Goal: Task Accomplishment & Management: Manage account settings

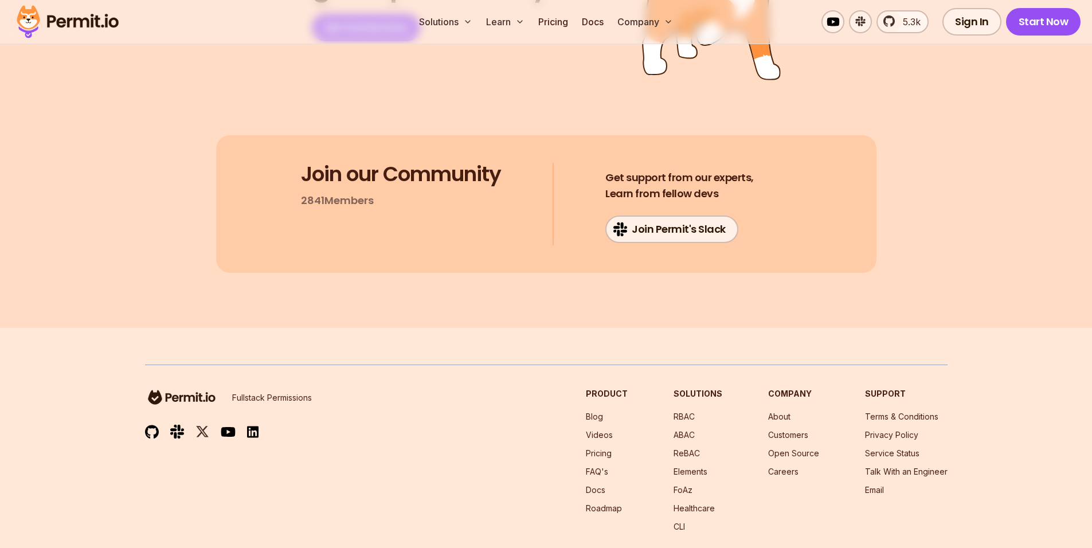
scroll to position [6047, 0]
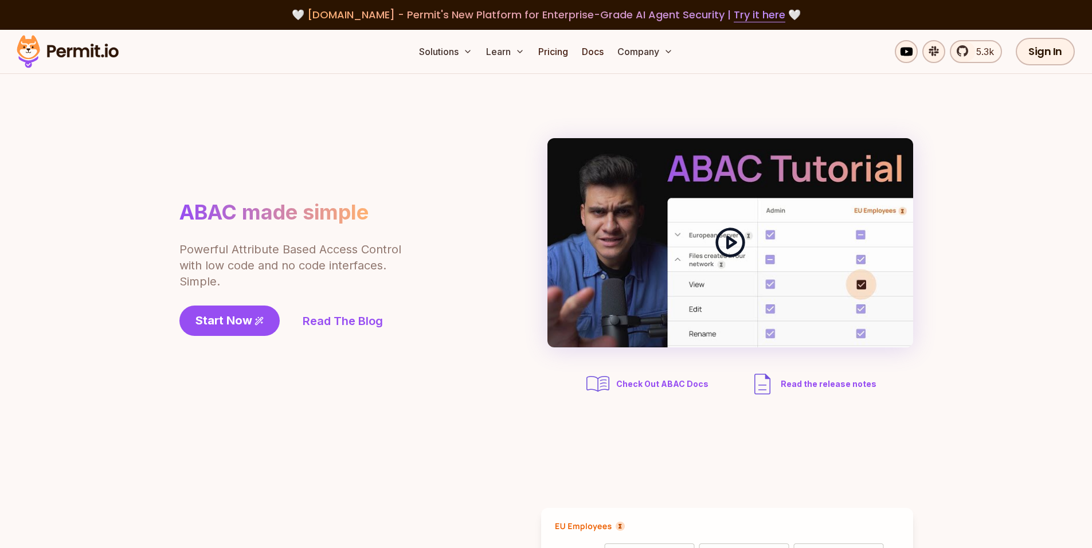
click at [737, 233] on circle at bounding box center [729, 242] width 27 height 27
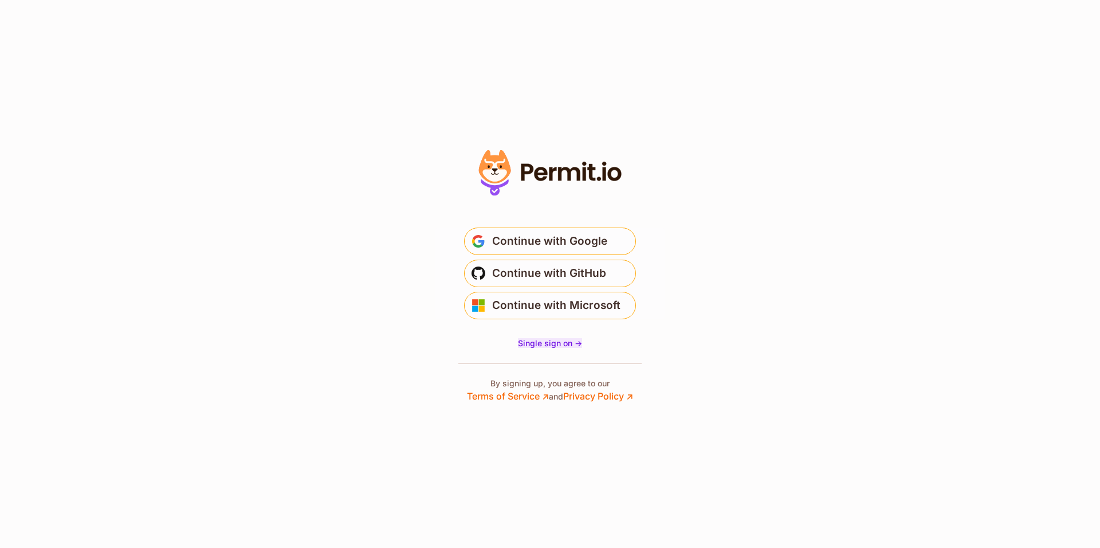
click at [537, 345] on span "Single sign on ->" at bounding box center [550, 343] width 64 height 10
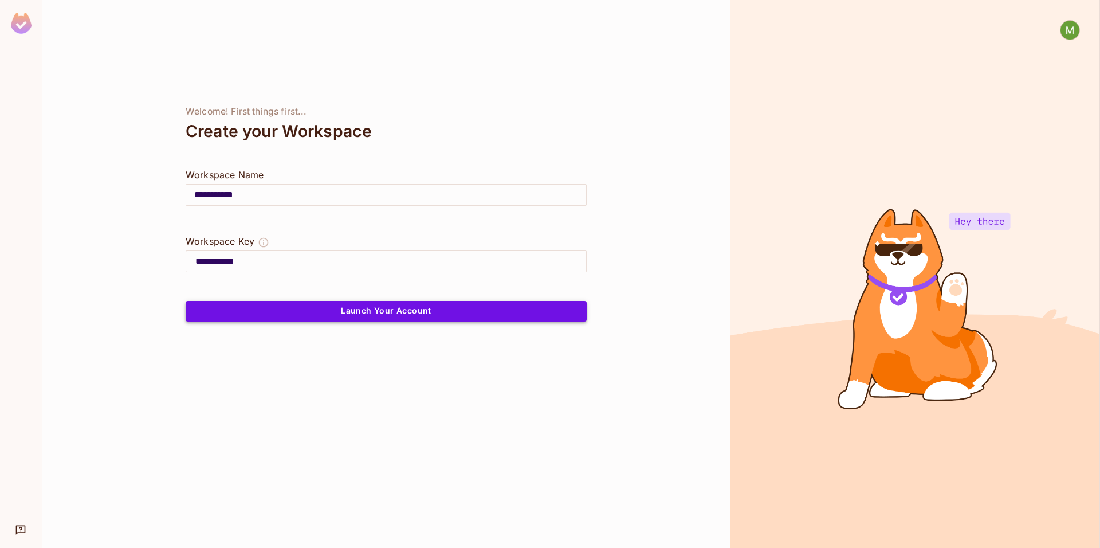
click at [335, 313] on button "Launch Your Account" at bounding box center [386, 311] width 401 height 21
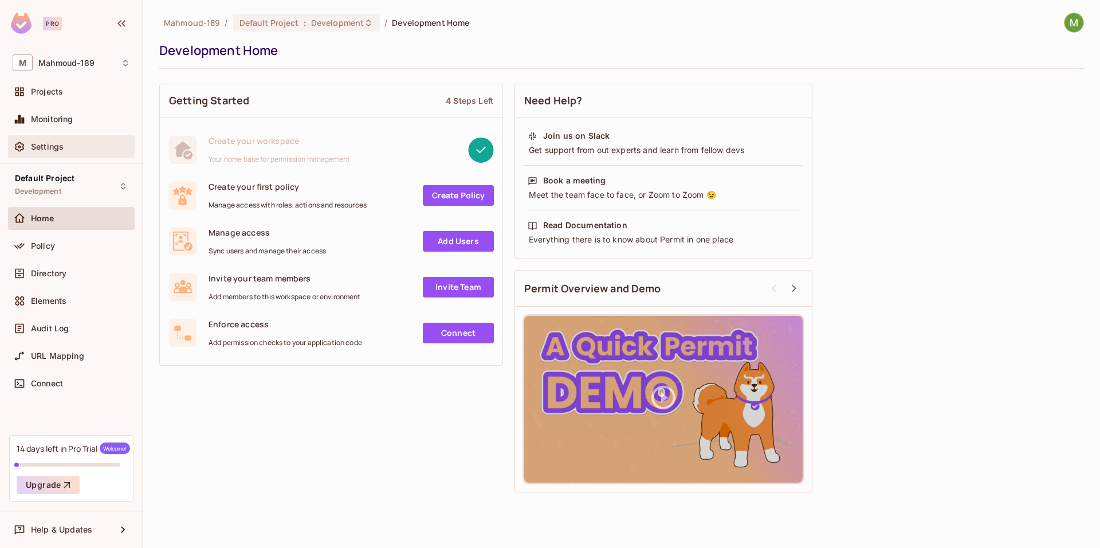
click at [79, 144] on div "Settings" at bounding box center [80, 146] width 99 height 9
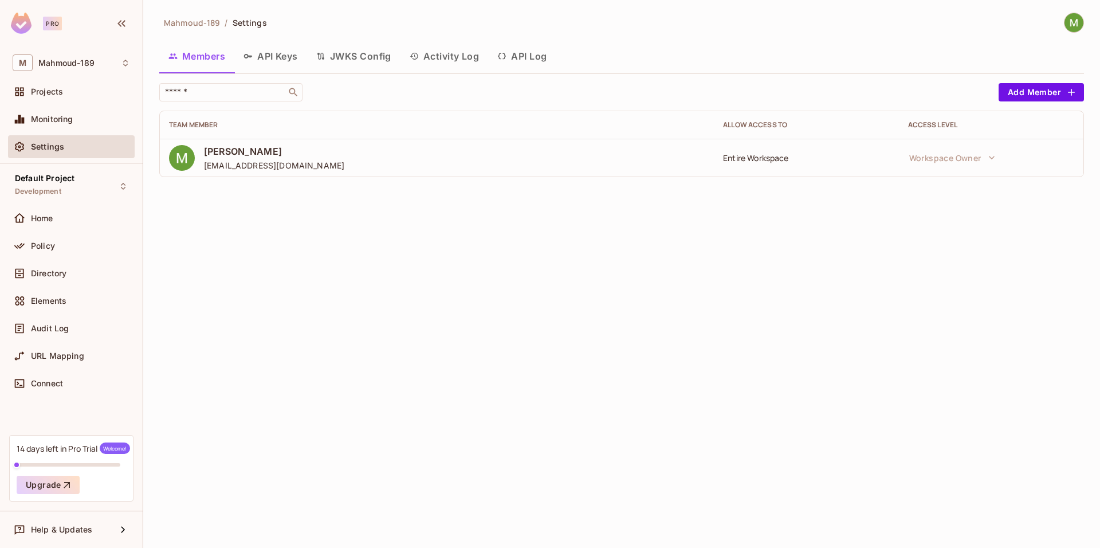
click at [273, 56] on button "API Keys" at bounding box center [270, 56] width 73 height 29
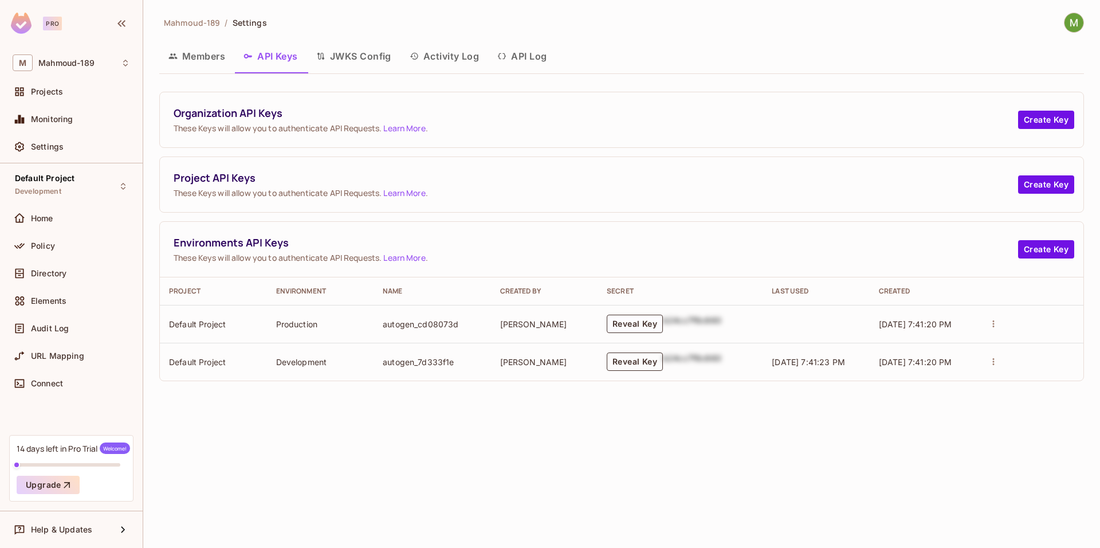
click at [635, 363] on button "Reveal Key" at bounding box center [635, 361] width 56 height 18
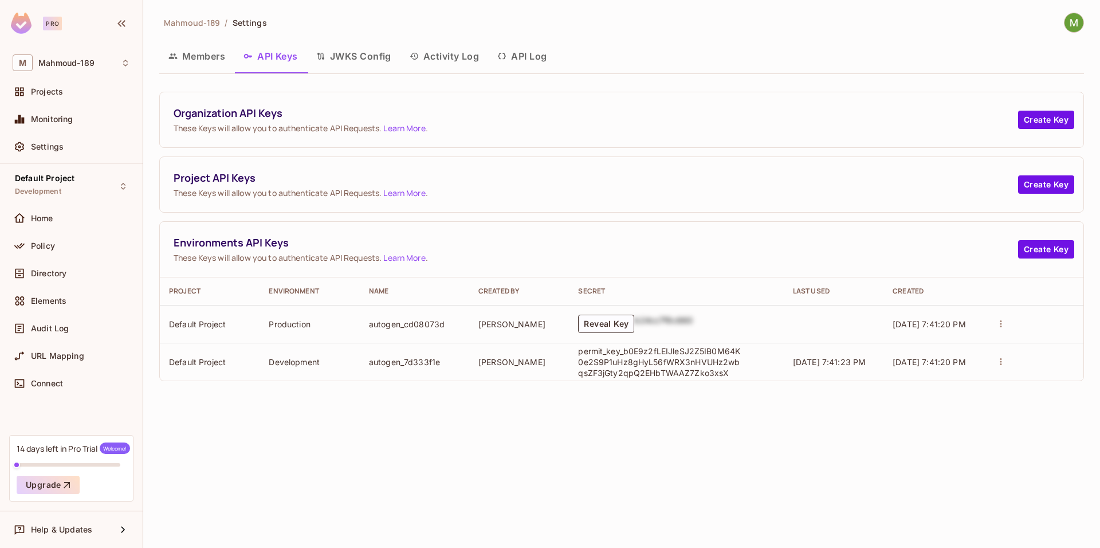
click at [644, 363] on p "permit_key_b0E9z2fLEIJleSJ2Z5IB0M64K0e2S9P1uHz8gHyL56fWRX3nHVUHz2wbqsZF3jGty2qp…" at bounding box center [661, 362] width 166 height 33
copy p "permit_key_b0E9z2fLEIJleSJ2Z5IB0M64K0e2S9P1uHz8gHyL56fWRX3nHVUHz2wbqsZF3jGty2qp…"
click at [799, 386] on div "Organization API Keys These Keys will allow you to authenticate API Requests. L…" at bounding box center [621, 236] width 925 height 307
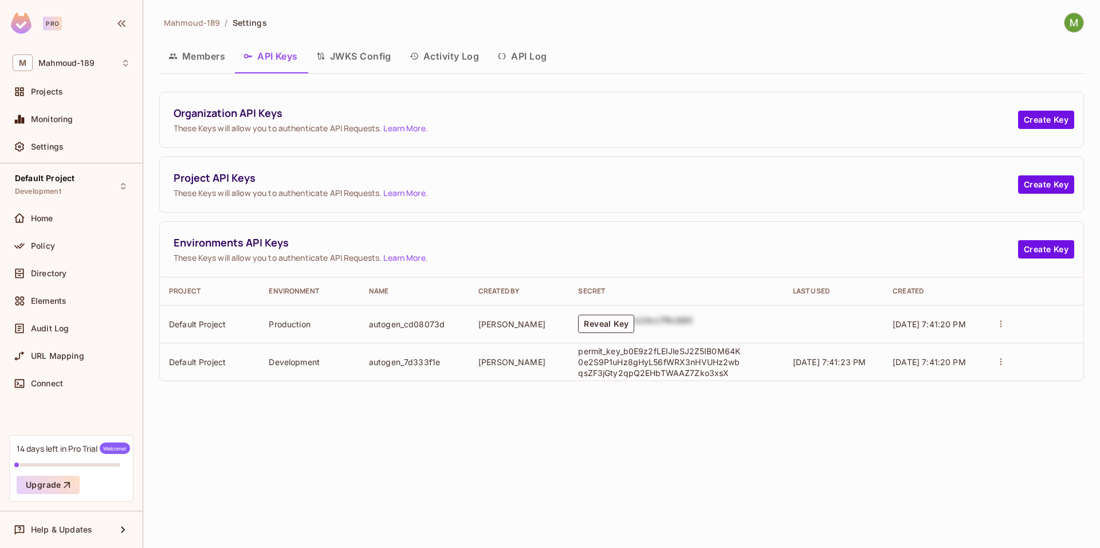
click at [665, 360] on p "permit_key_b0E9z2fLEIJleSJ2Z5IB0M64K0e2S9P1uHz8gHyL56fWRX3nHVUHz2wbqsZF3jGty2qp…" at bounding box center [661, 362] width 166 height 33
copy p "permit_key_b0E9z2fLEIJleSJ2Z5IB0M64K0e2S9P1uHz8gHyL56fWRX3nHVUHz2wbqsZF3jGty2qp…"
click at [555, 489] on div "Mahmoud-189 / Settings Members API Keys JWKS Config Activity Log API Log Organi…" at bounding box center [621, 274] width 957 height 548
